Goal: Transaction & Acquisition: Subscribe to service/newsletter

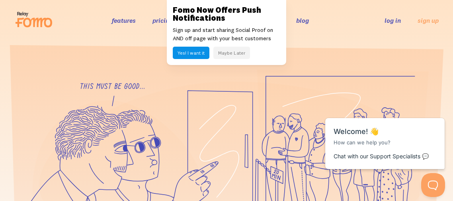
click at [225, 53] on button "Maybe Later" at bounding box center [231, 53] width 37 height 12
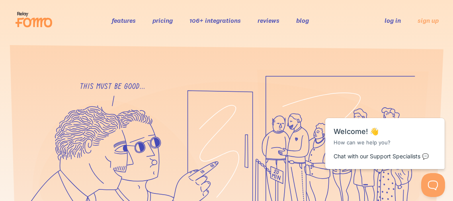
click at [386, 24] on link "log in" at bounding box center [393, 20] width 16 height 8
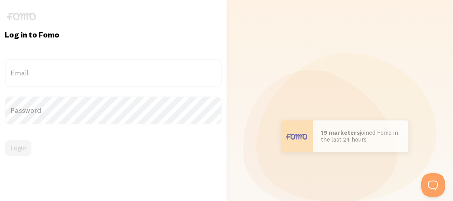
click at [137, 71] on label "Email" at bounding box center [113, 73] width 217 height 28
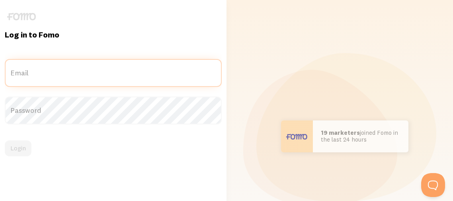
click at [137, 71] on input "Email" at bounding box center [113, 73] width 217 height 28
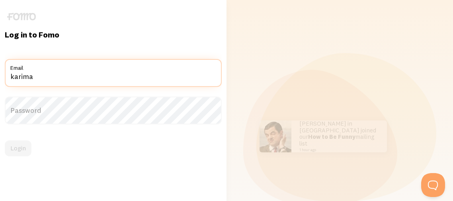
type input "karimamuhammadllc@gmail.com"
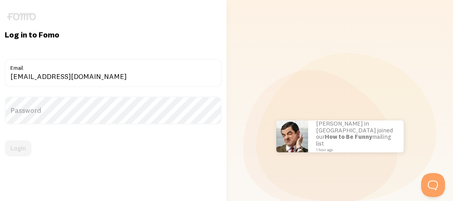
click at [87, 104] on label "Password" at bounding box center [113, 110] width 217 height 28
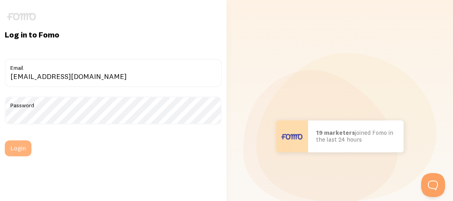
click at [26, 146] on button "Login" at bounding box center [18, 148] width 27 height 16
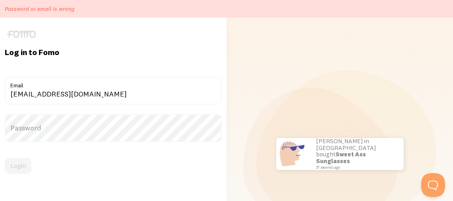
click at [92, 50] on h1 "Log in to Fomo" at bounding box center [113, 52] width 217 height 10
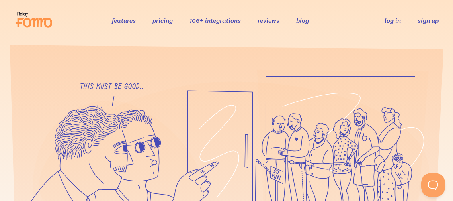
click at [432, 20] on link "sign up" at bounding box center [428, 20] width 21 height 8
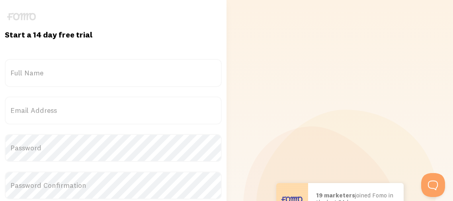
click at [158, 77] on label "Full Name" at bounding box center [113, 73] width 217 height 28
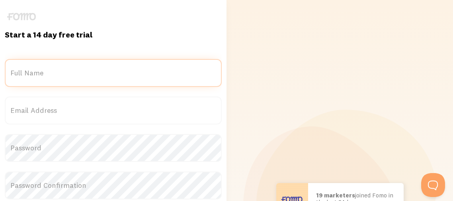
click at [158, 77] on input "Full Name" at bounding box center [113, 73] width 217 height 28
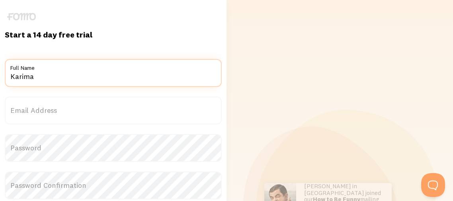
click at [96, 80] on input "Karima" at bounding box center [113, 73] width 217 height 28
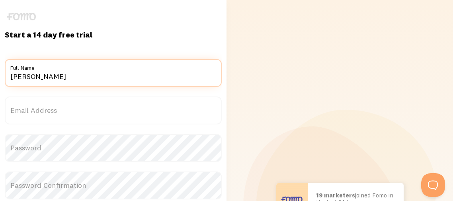
type input "Karima A. Muhammad"
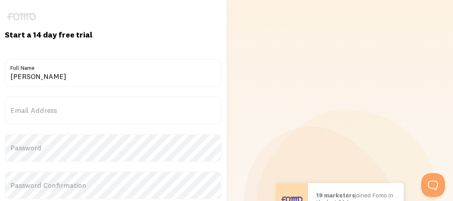
click at [41, 110] on label "Email Address" at bounding box center [113, 110] width 217 height 28
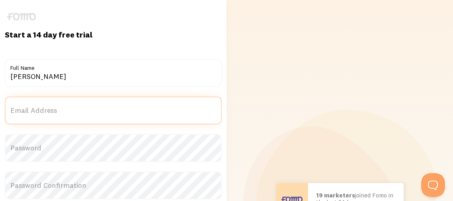
click at [41, 110] on input "Email Address" at bounding box center [113, 110] width 217 height 28
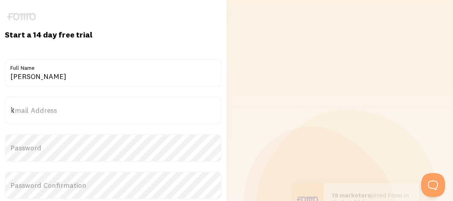
click at [41, 110] on label "Email Address" at bounding box center [113, 110] width 217 height 28
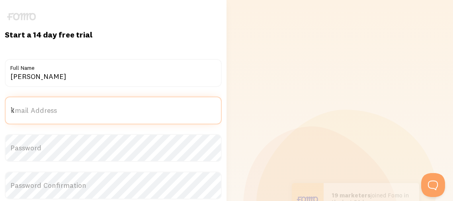
click at [41, 110] on input "k" at bounding box center [113, 110] width 217 height 28
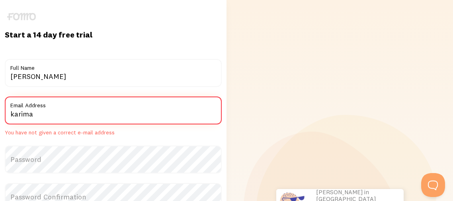
type input "karimamuhammadllc@gmail.com"
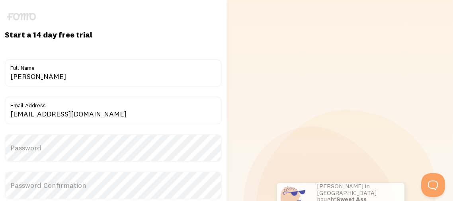
click at [21, 145] on label "Password" at bounding box center [113, 148] width 217 height 28
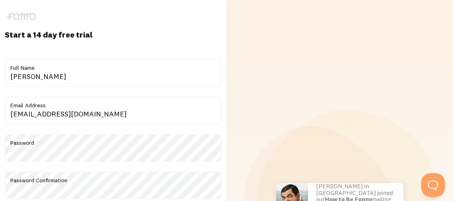
click at [224, 151] on div "Start a 14 day free trial {{ count }} people signed up today! Title Karima A. M…" at bounding box center [113, 198] width 226 height 397
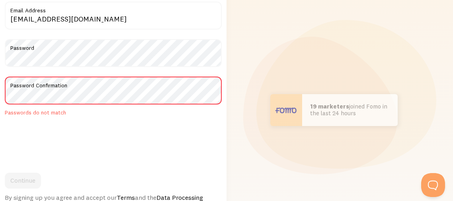
scroll to position [95, 0]
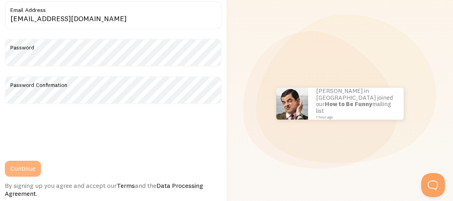
click at [18, 167] on button "Continue" at bounding box center [23, 168] width 36 height 16
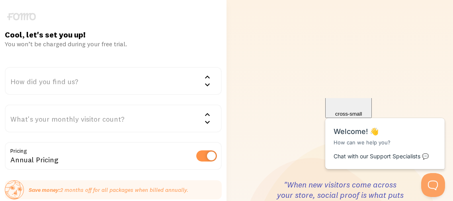
click at [47, 82] on div "How did you find us?" at bounding box center [113, 81] width 217 height 28
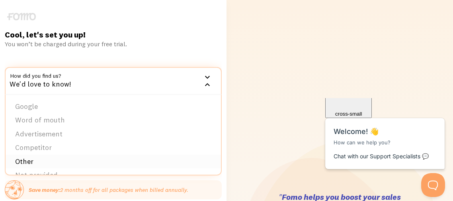
click at [27, 159] on li "Other" at bounding box center [113, 161] width 215 height 14
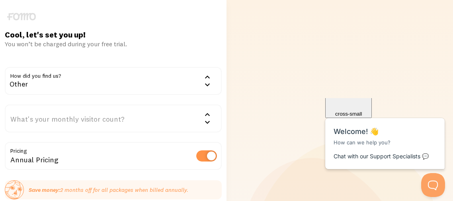
click at [135, 147] on div "Annual Pricing" at bounding box center [113, 156] width 217 height 29
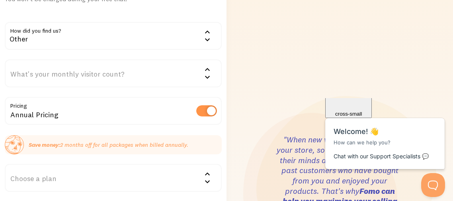
scroll to position [47, 0]
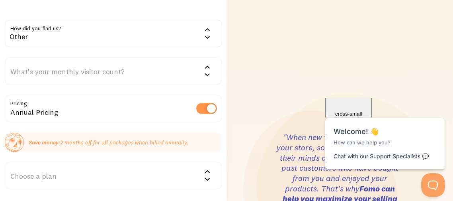
click at [199, 109] on label at bounding box center [206, 108] width 21 height 11
click at [199, 109] on input "checkbox" at bounding box center [206, 108] width 21 height 11
checkbox input "false"
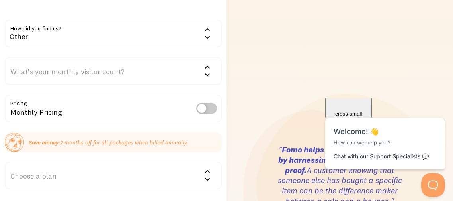
click at [119, 107] on div "Monthly Pricing" at bounding box center [113, 108] width 217 height 29
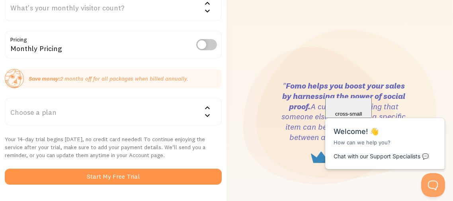
scroll to position [127, 0]
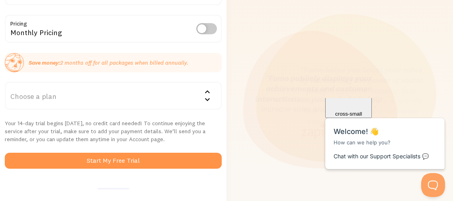
click at [38, 96] on div "Choose a plan" at bounding box center [113, 96] width 217 height 28
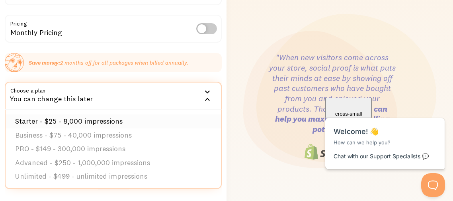
click at [20, 120] on li "Starter - $25 - 8,000 impressions" at bounding box center [113, 121] width 215 height 14
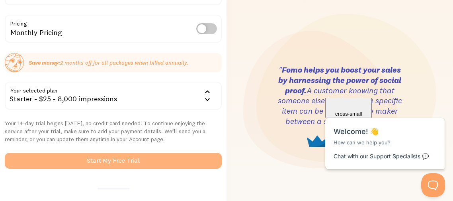
click at [76, 155] on button "Start My Free Trial" at bounding box center [113, 160] width 217 height 16
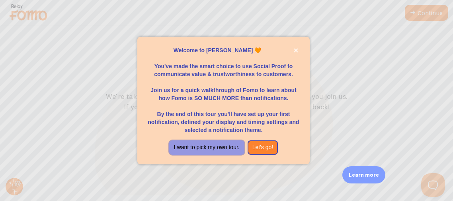
click at [186, 146] on button "I want to pick my own tour." at bounding box center [206, 147] width 75 height 14
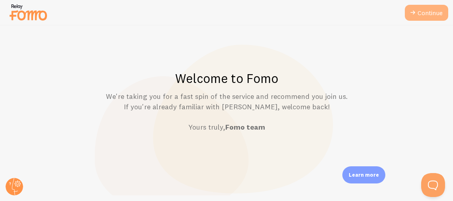
click at [422, 13] on link "Continue" at bounding box center [426, 13] width 43 height 16
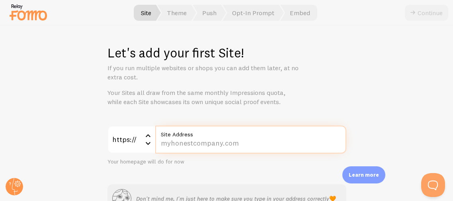
click at [186, 146] on input "Site Address" at bounding box center [250, 139] width 191 height 28
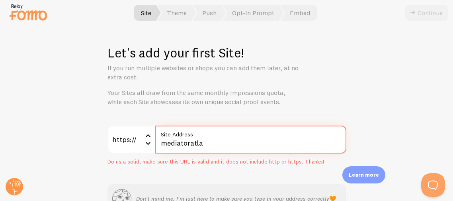
type input "mediatoratlaw"
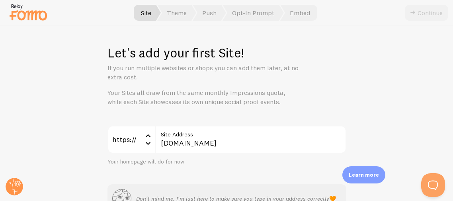
click at [243, 165] on div "https:// https:// https:// http:// [DOMAIN_NAME] Site Address Your homepage wil…" at bounding box center [226, 169] width 239 height 88
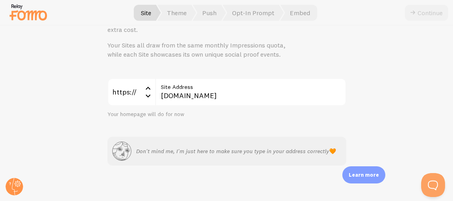
scroll to position [50, 0]
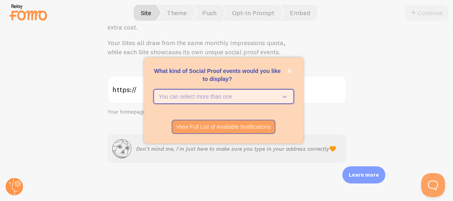
click at [284, 98] on icon "What kind of Social Proof events would you like to display?" at bounding box center [282, 96] width 11 height 9
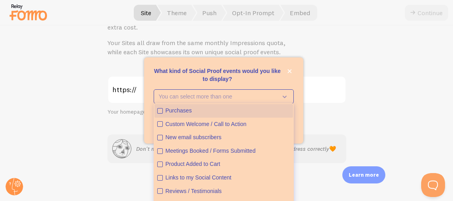
click at [175, 108] on div "Purchases" at bounding box center [228, 111] width 125 height 8
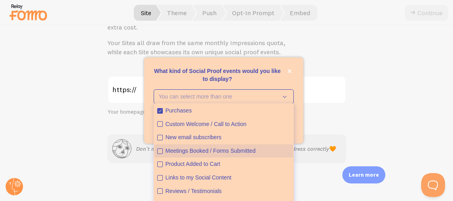
click at [160, 152] on icon "Meetings Booked / Forms Submitted" at bounding box center [160, 150] width 5 height 5
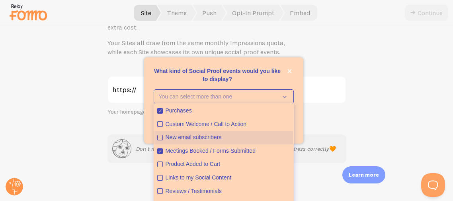
click at [159, 139] on icon "New email subscribers" at bounding box center [160, 137] width 5 height 5
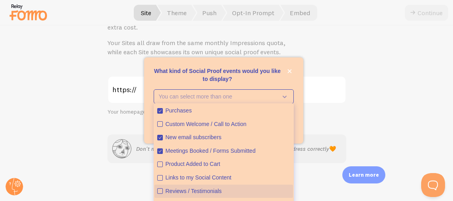
click at [160, 191] on icon "Reviews / Testimonials" at bounding box center [160, 190] width 5 height 5
click at [334, 113] on div "Your homepage will do for now" at bounding box center [226, 111] width 239 height 7
click at [333, 119] on div "https:// https:// https:// http:// [DOMAIN_NAME] Site Address Your homepage wil…" at bounding box center [226, 120] width 239 height 88
click at [312, 171] on div "Let's add your first Site! If you run multiple websites or shops you can add th…" at bounding box center [226, 112] width 453 height 175
click at [238, 72] on p "What kind of Social Proof events would you like to display?" at bounding box center [224, 75] width 140 height 16
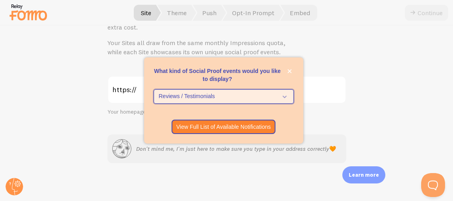
click at [281, 100] on icon "What kind of Social Proof events would you like to display?" at bounding box center [282, 96] width 11 height 9
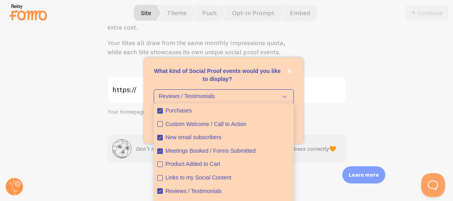
click at [97, 149] on div "Let's add your first Site! If you run multiple websites or shops you can add th…" at bounding box center [226, 112] width 453 height 175
click at [81, 118] on div "Let's add your first Site! If you run multiple websites or shops you can add th…" at bounding box center [226, 112] width 453 height 175
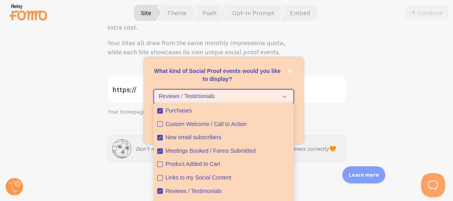
click at [288, 94] on icon "What kind of Social Proof events would you like to display?" at bounding box center [282, 96] width 11 height 9
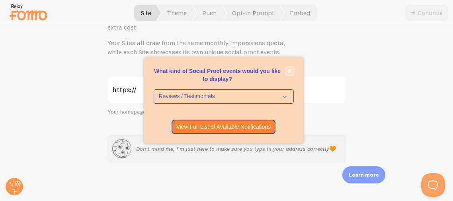
click at [288, 70] on icon "close," at bounding box center [289, 71] width 4 height 4
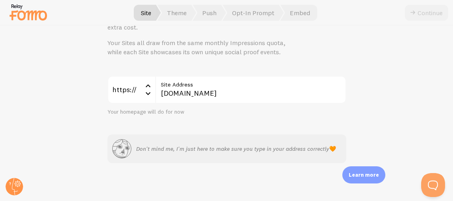
click at [287, 61] on div "Let's add your first Site! If you run multiple websites or shops you can add th…" at bounding box center [226, 112] width 453 height 175
click at [175, 11] on span "Theme" at bounding box center [176, 13] width 39 height 16
click at [141, 15] on span "Site" at bounding box center [145, 13] width 29 height 16
click at [398, 65] on div "Let's add your first Site! If you run multiple websites or shops you can add th…" at bounding box center [226, 112] width 453 height 175
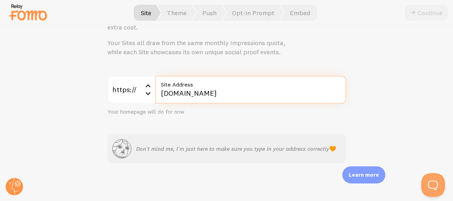
click at [162, 92] on input "[DOMAIN_NAME]" at bounding box center [250, 90] width 191 height 28
type input "[DOMAIN_NAME]"
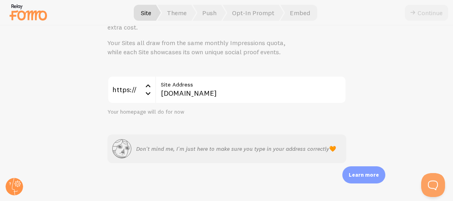
click at [182, 118] on div "https:// https:// https:// http:// [DOMAIN_NAME] Site Address Your homepage wil…" at bounding box center [226, 120] width 239 height 88
click at [303, 109] on div "Your homepage will do for now" at bounding box center [226, 111] width 239 height 7
click at [233, 122] on div "https:// https:// https:// http:// [DOMAIN_NAME] Site Address Your homepage wil…" at bounding box center [226, 120] width 239 height 88
click at [175, 6] on span "Theme" at bounding box center [176, 13] width 39 height 16
click at [181, 13] on span "Theme" at bounding box center [176, 13] width 39 height 16
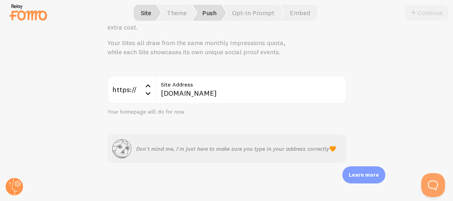
click at [213, 13] on span "Push" at bounding box center [209, 13] width 33 height 16
click at [242, 14] on span "Opt-In Prompt" at bounding box center [253, 13] width 61 height 16
click at [295, 15] on span "Embed" at bounding box center [298, 13] width 37 height 16
click at [174, 13] on span "Theme" at bounding box center [176, 13] width 39 height 16
click at [96, 95] on div "Let's add your first Site! If you run multiple websites or shops you can add th…" at bounding box center [226, 112] width 453 height 175
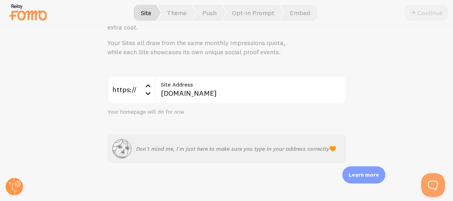
click at [369, 175] on p "Learn more" at bounding box center [364, 175] width 30 height 8
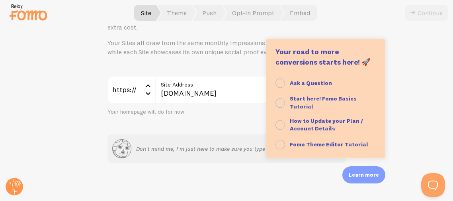
scroll to position [0, 0]
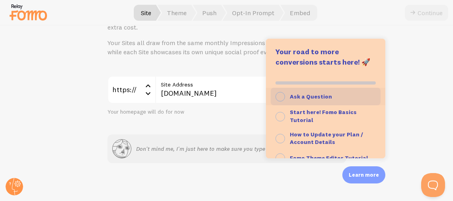
click at [283, 99] on icon "button" at bounding box center [280, 97] width 10 height 10
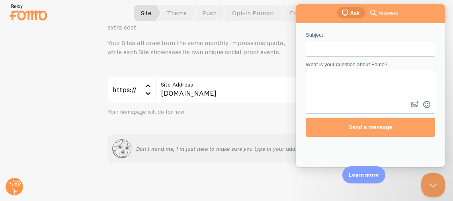
click at [357, 13] on span "Ask" at bounding box center [354, 13] width 9 height 8
click at [437, 13] on div "chat-square Ask search-medium Answers" at bounding box center [370, 13] width 149 height 19
click at [434, 180] on button "Close Beacon popover" at bounding box center [432, 183] width 24 height 24
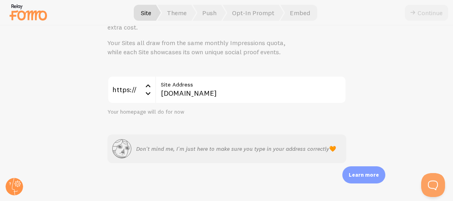
click at [427, 19] on div "Continue" at bounding box center [426, 13] width 43 height 16
click at [53, 29] on div "Let's add your first Site! If you run multiple websites or shops you can add th…" at bounding box center [226, 112] width 453 height 175
click at [255, 11] on span "Opt-In Prompt" at bounding box center [253, 13] width 61 height 16
click at [21, 16] on img at bounding box center [28, 12] width 40 height 20
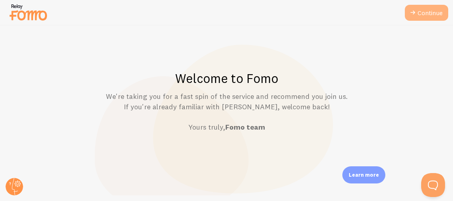
click at [422, 12] on link "Continue" at bounding box center [426, 13] width 43 height 16
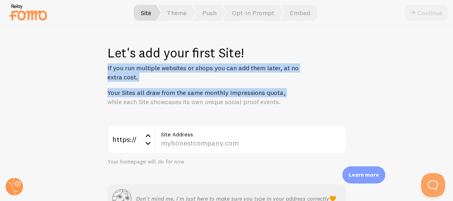
drag, startPoint x: 396, startPoint y: 45, endPoint x: 384, endPoint y: 91, distance: 46.8
click at [384, 91] on div "Let's add your first Site! If you run multiple websites or shops you can add th…" at bounding box center [226, 112] width 453 height 175
click at [379, 89] on div "Let's add your first Site! If you run multiple websites or shops you can add th…" at bounding box center [226, 112] width 453 height 175
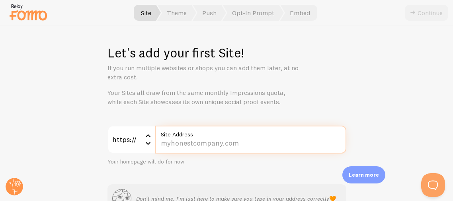
click at [183, 139] on input "Site Address" at bounding box center [250, 139] width 191 height 28
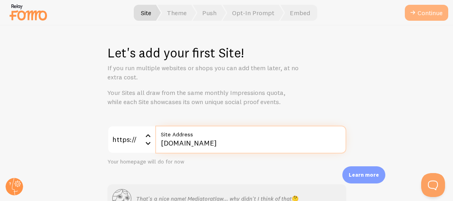
type input "[DOMAIN_NAME]"
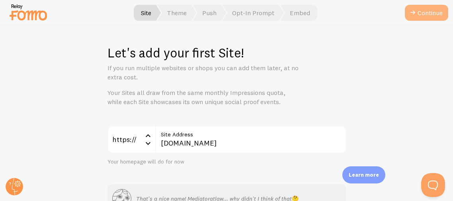
click at [427, 15] on button "Continue" at bounding box center [426, 13] width 43 height 16
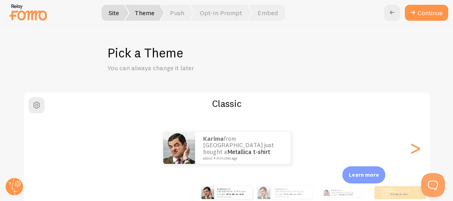
click at [394, 50] on div "Pick a Theme You can always change it later Classic Karima from [GEOGRAPHIC_DAT…" at bounding box center [226, 112] width 453 height 175
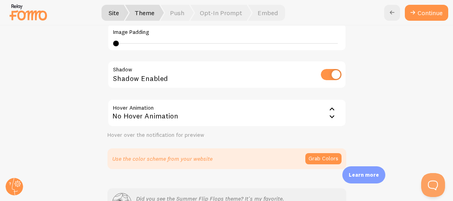
scroll to position [254, 0]
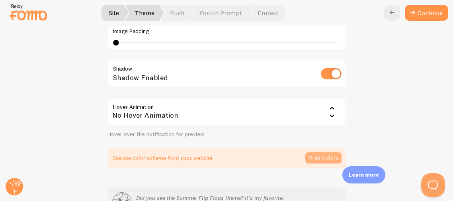
click at [325, 156] on button "Grab Colors" at bounding box center [323, 157] width 36 height 11
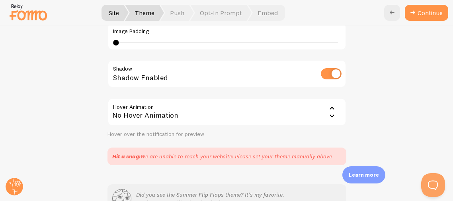
click at [377, 139] on div "Classic Karima from [GEOGRAPHIC_DATA] just bought a Metallica t-shirt about 4 m…" at bounding box center [227, 1] width 414 height 328
click at [386, 103] on div "Classic Karima from [GEOGRAPHIC_DATA] just bought a Metallica t-shirt about 4 m…" at bounding box center [227, 1] width 414 height 328
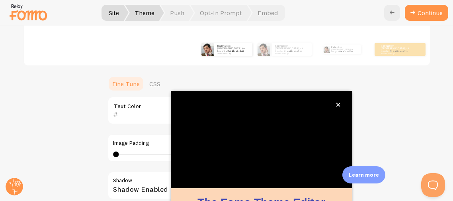
scroll to position [113, 0]
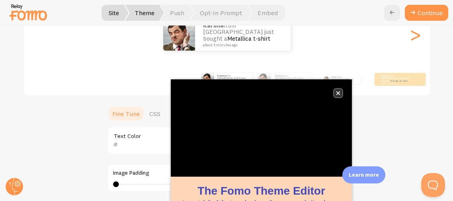
click at [339, 92] on icon "close," at bounding box center [338, 93] width 4 height 4
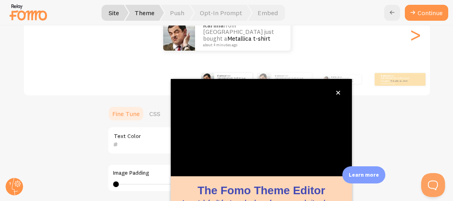
scroll to position [12, 0]
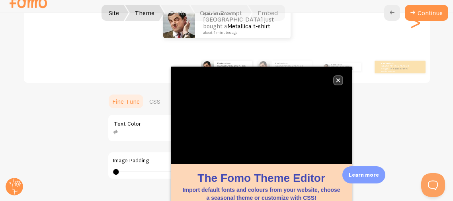
click at [338, 80] on icon "close," at bounding box center [338, 80] width 4 height 4
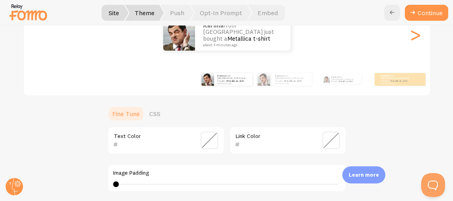
scroll to position [0, 0]
click at [377, 130] on div "Classic Karima from [GEOGRAPHIC_DATA] just bought a Metallica t-shirt about 4 m…" at bounding box center [227, 143] width 414 height 328
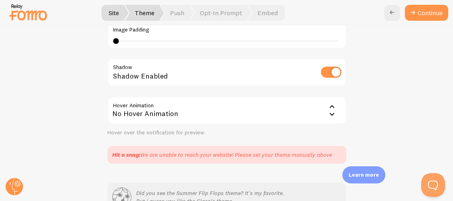
scroll to position [272, 0]
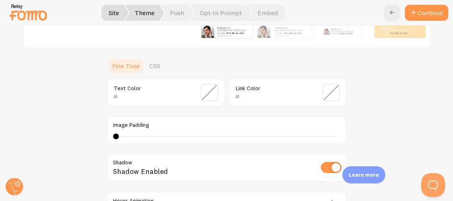
scroll to position [145, 0]
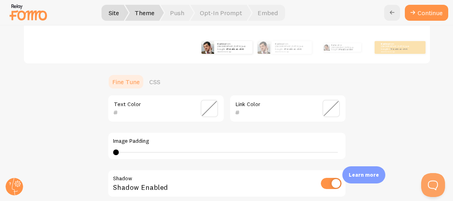
click at [213, 106] on span at bounding box center [210, 109] width 18 height 18
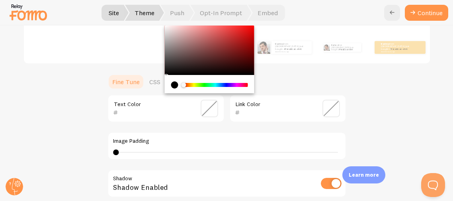
click at [166, 74] on div "Chrome color picker" at bounding box center [209, 49] width 90 height 49
type input "050505"
click at [321, 129] on div "050505 Text Color Link Color Image Padding 0 0 - undefined Shadow Shadow Enable…" at bounding box center [226, 170] width 239 height 153
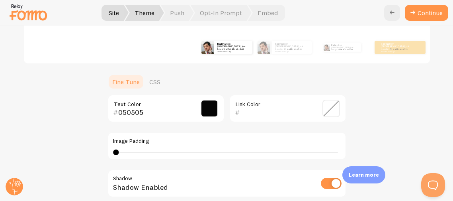
click at [334, 104] on span at bounding box center [331, 109] width 18 height 18
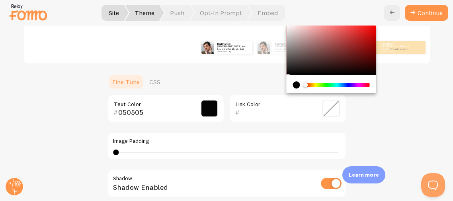
click at [305, 36] on div "Chrome color picker" at bounding box center [331, 49] width 90 height 49
type input "C89E9E"
click at [293, 145] on div "Image Padding 0 0 - undefined" at bounding box center [226, 146] width 239 height 28
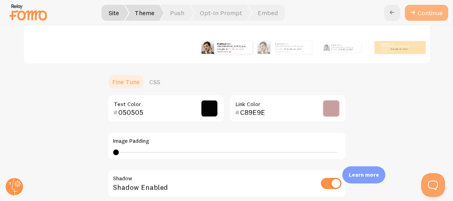
click at [431, 15] on button "Continue" at bounding box center [426, 13] width 43 height 16
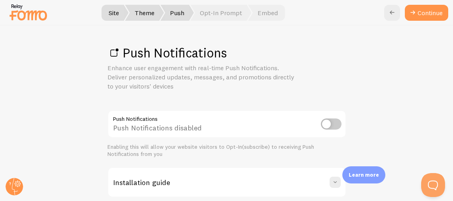
click at [406, 53] on div "Push Notifications Enhance user engagement with real-time Push Notifications. D…" at bounding box center [226, 112] width 453 height 175
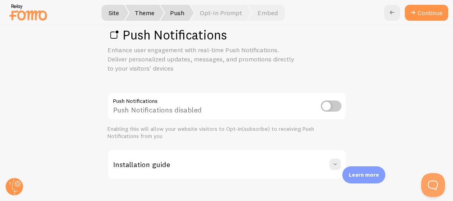
scroll to position [24, 0]
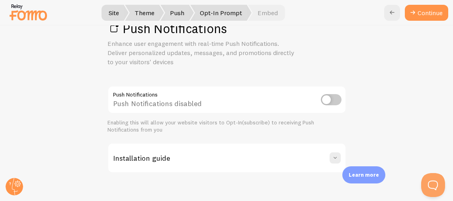
click at [240, 10] on span "Opt-In Prompt" at bounding box center [220, 13] width 61 height 16
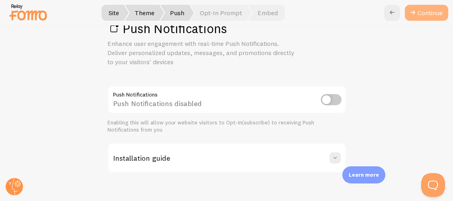
click at [429, 12] on link "Continue" at bounding box center [426, 13] width 43 height 16
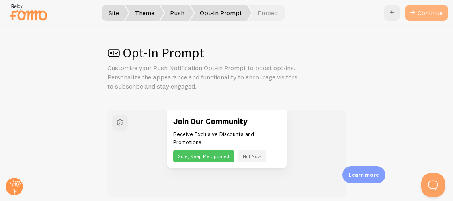
click at [422, 14] on button "Continue" at bounding box center [426, 13] width 43 height 16
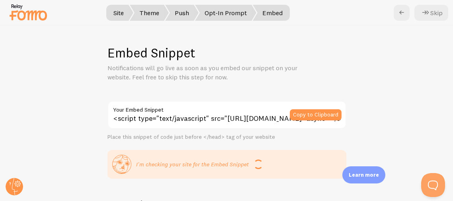
click at [389, 43] on div "Embed Snippet Notifications will go live as soon as you embed our snippet on yo…" at bounding box center [226, 112] width 453 height 175
click at [377, 50] on div "Embed Snippet Notifications will go live as soon as you embed our snippet on yo…" at bounding box center [226, 112] width 453 height 175
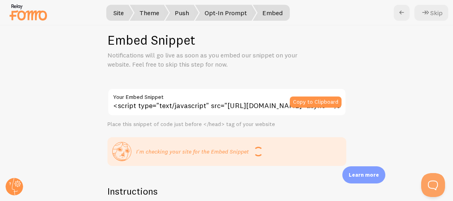
scroll to position [6, 0]
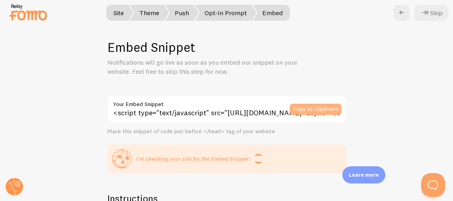
click at [323, 109] on button "Copy to Clipboard" at bounding box center [316, 108] width 52 height 11
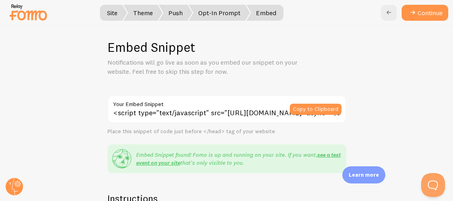
click at [359, 131] on div "Embed Snippet Notifications will go live as soon as you embed our snippet on yo…" at bounding box center [226, 112] width 453 height 175
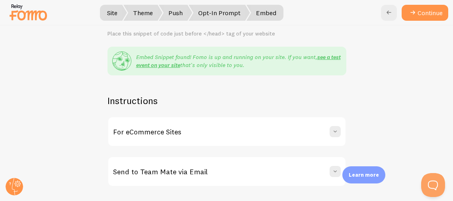
scroll to position [117, 0]
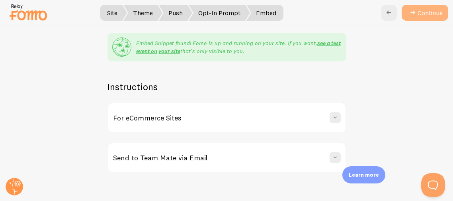
click at [433, 11] on button "Continue" at bounding box center [425, 13] width 47 height 16
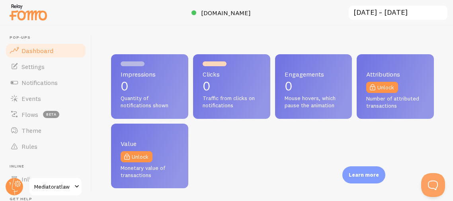
click at [433, 11] on input "[DATE] ~ [DATE]" at bounding box center [398, 13] width 100 height 16
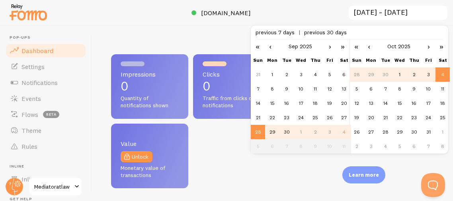
click at [226, 138] on div "Impressions 0 Quantity of notifications shown Clicks 0 Traffic from clicks on n…" at bounding box center [272, 121] width 323 height 134
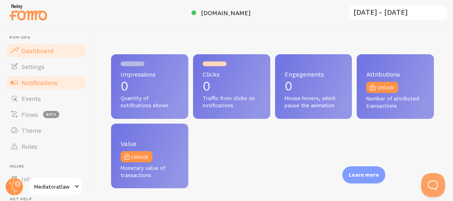
click at [41, 80] on span "Notifications" at bounding box center [39, 82] width 36 height 8
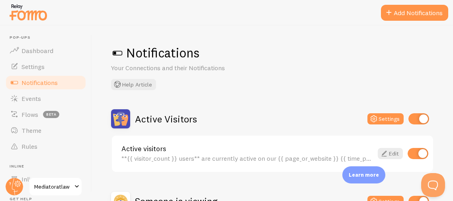
click at [265, 97] on div "Notifications Your Connections and their Notifications Help Article Active Visi…" at bounding box center [272, 112] width 361 height 175
click at [393, 17] on span at bounding box center [389, 13] width 10 height 10
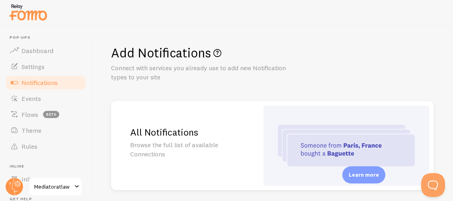
click at [328, 54] on h1 "Add Notifications" at bounding box center [272, 53] width 323 height 16
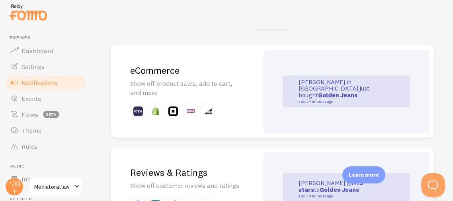
scroll to position [191, 0]
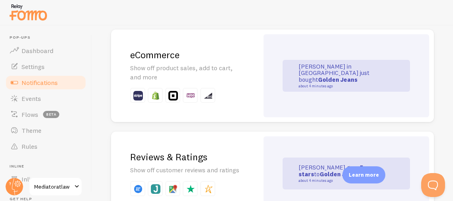
click at [172, 97] on img at bounding box center [173, 96] width 10 height 10
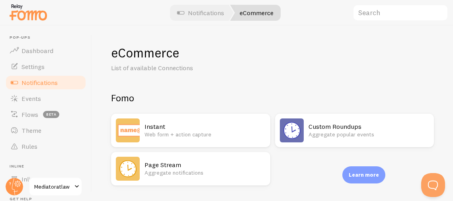
click at [329, 103] on h2 "Fomo" at bounding box center [272, 98] width 323 height 12
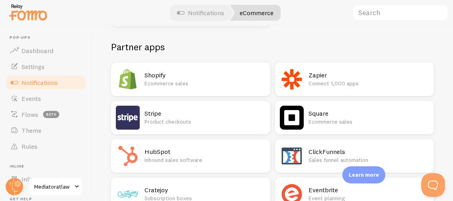
scroll to position [175, 0]
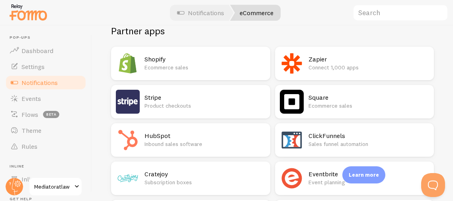
click at [366, 97] on h2 "Square" at bounding box center [368, 97] width 121 height 8
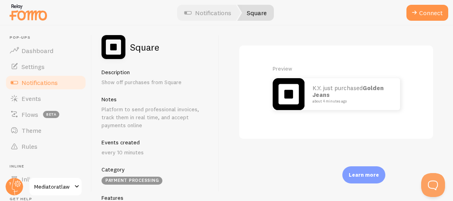
click at [283, 170] on div "Preview K.Y. just purchased Golden Jeans about 4 minutes ago" at bounding box center [336, 112] width 234 height 175
click at [233, 150] on div "Preview K.Y. just purchased Golden Jeans about 4 minutes ago" at bounding box center [336, 112] width 234 height 175
click at [213, 147] on div "Square Description Show off purchases from Square Notes Platform to send profes…" at bounding box center [155, 112] width 127 height 175
click at [414, 13] on span at bounding box center [415, 13] width 10 height 10
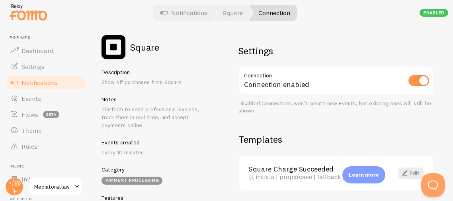
click at [377, 134] on h2 "Templates" at bounding box center [335, 139] width 195 height 12
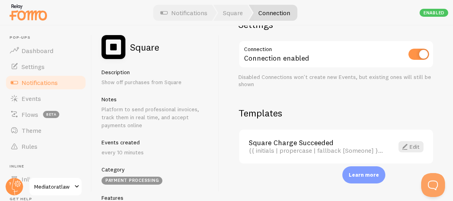
scroll to position [27, 0]
click at [410, 145] on link "Edit" at bounding box center [410, 145] width 25 height 11
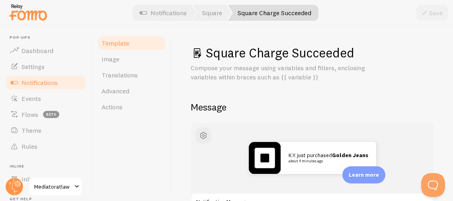
click at [405, 127] on div "K.Y. just purchased Golden Jeans about 4 minutes ago" at bounding box center [312, 158] width 243 height 70
click at [54, 81] on span "Notifications" at bounding box center [39, 82] width 36 height 8
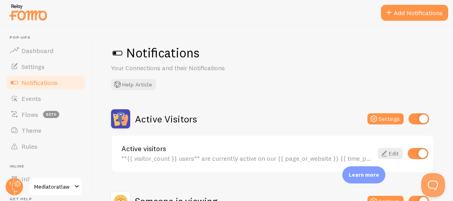
click at [240, 106] on div "Notifications Your Connections and their Notifications Help Article Active Visi…" at bounding box center [272, 112] width 361 height 175
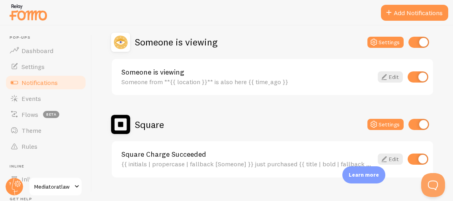
scroll to position [173, 0]
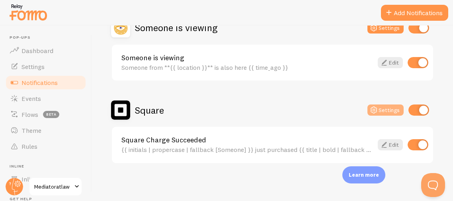
click at [375, 109] on icon at bounding box center [374, 110] width 10 height 10
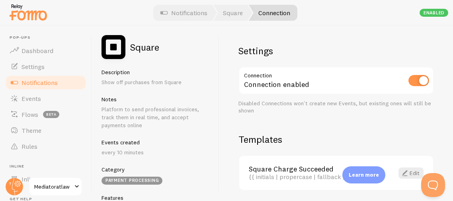
click at [341, 131] on div "Settings Connection Connection enabled Disabled Connections won't create new Ev…" at bounding box center [336, 112] width 234 height 175
click at [32, 64] on span "Settings" at bounding box center [32, 66] width 23 height 8
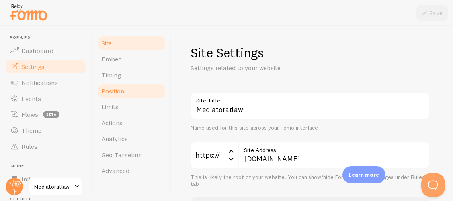
click at [117, 94] on span "Position" at bounding box center [112, 91] width 23 height 8
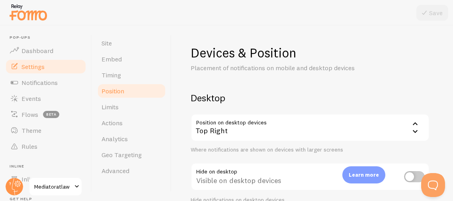
click at [415, 132] on icon at bounding box center [415, 131] width 5 height 3
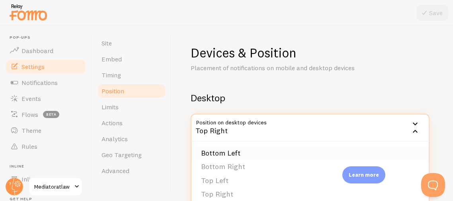
click at [248, 150] on li "Bottom Left" at bounding box center [309, 153] width 237 height 14
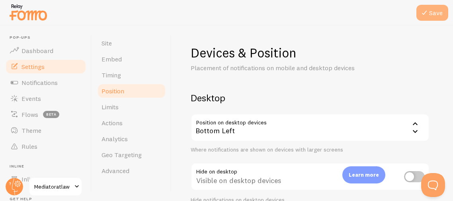
click at [435, 14] on button "Save" at bounding box center [432, 13] width 32 height 16
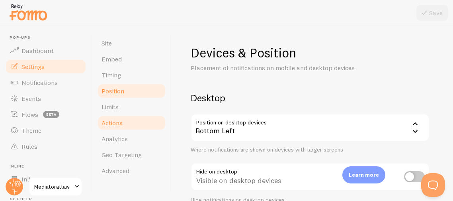
click at [112, 121] on span "Actions" at bounding box center [111, 123] width 21 height 8
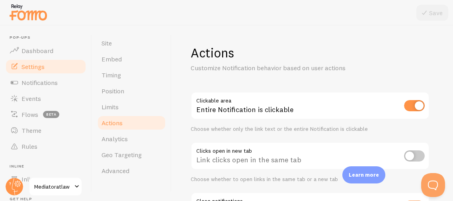
click at [172, 128] on div "Actions Customize Notification behavior based on user actions Clickable area En…" at bounding box center [312, 112] width 281 height 175
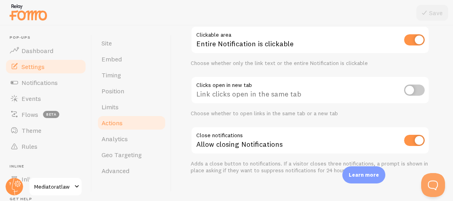
scroll to position [76, 0]
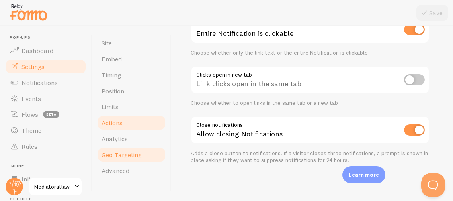
click at [132, 156] on span "Geo Targeting" at bounding box center [121, 154] width 40 height 8
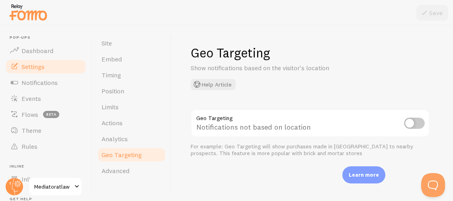
click at [416, 121] on input "checkbox" at bounding box center [414, 122] width 21 height 11
checkbox input "true"
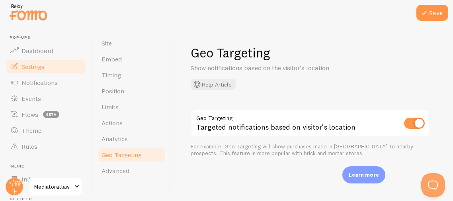
click at [332, 114] on div "Targeted notifications based on visitor's location" at bounding box center [310, 123] width 239 height 29
click at [121, 71] on link "Timing" at bounding box center [132, 75] width 70 height 16
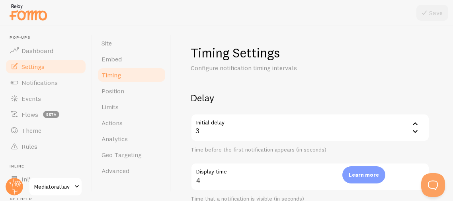
click at [347, 70] on p "Configure notification timing intervals" at bounding box center [286, 67] width 191 height 9
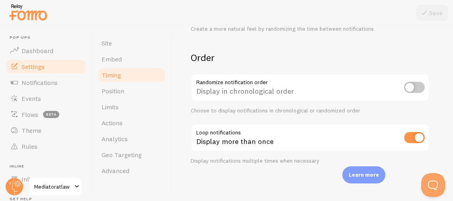
scroll to position [270, 0]
click at [106, 41] on span "Site" at bounding box center [106, 43] width 10 height 8
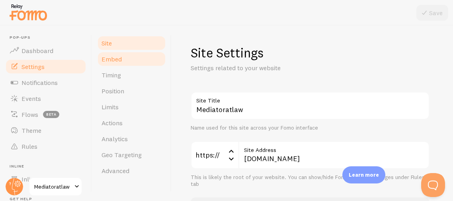
click at [108, 58] on span "Embed" at bounding box center [111, 59] width 20 height 8
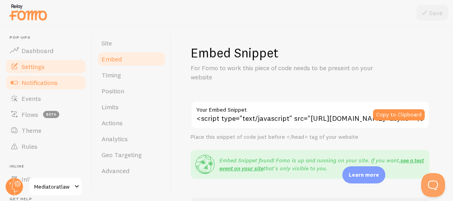
click at [27, 82] on span "Notifications" at bounding box center [39, 82] width 36 height 8
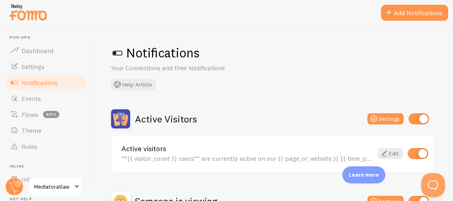
click at [277, 122] on div "Active Visitors Settings" at bounding box center [272, 118] width 323 height 19
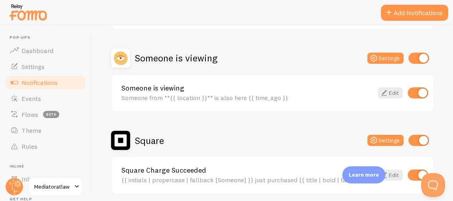
scroll to position [173, 0]
